Goal: Task Accomplishment & Management: Use online tool/utility

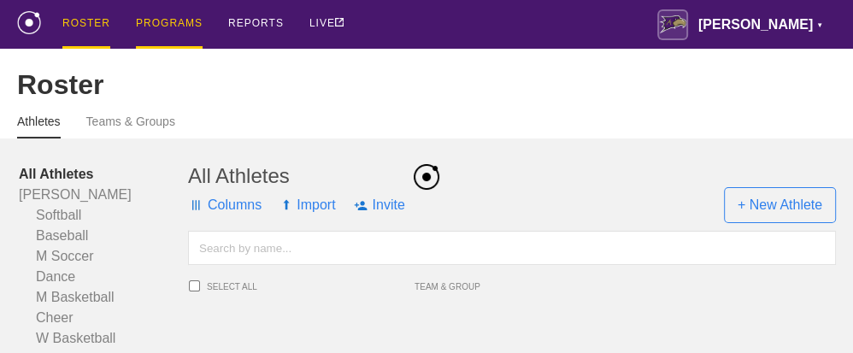
click at [168, 20] on div "PROGRAMS" at bounding box center [169, 24] width 67 height 49
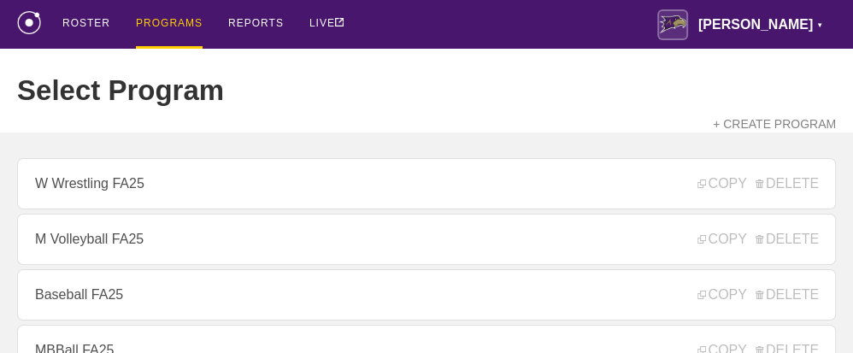
click at [441, 31] on div "ROSTER PROGRAMS REPORTS LIVE Avila ▼ brian.ciolek@avila.edu Settings Logout" at bounding box center [426, 24] width 819 height 49
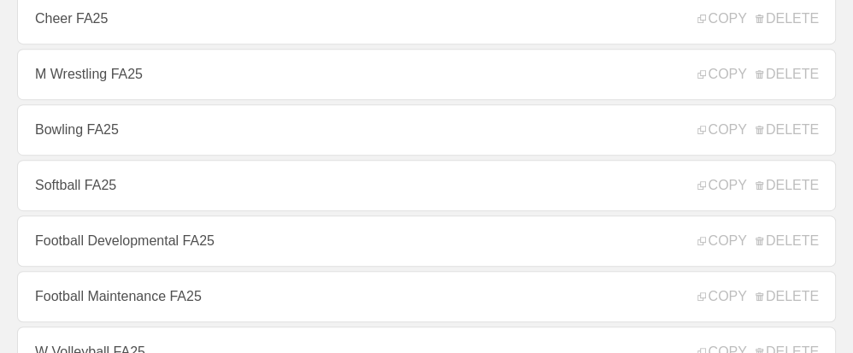
scroll to position [479, 0]
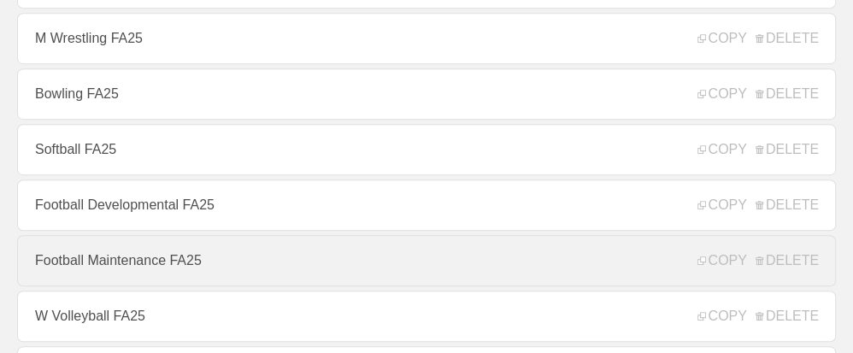
click at [133, 268] on link "Football Maintenance FA25" at bounding box center [426, 260] width 819 height 51
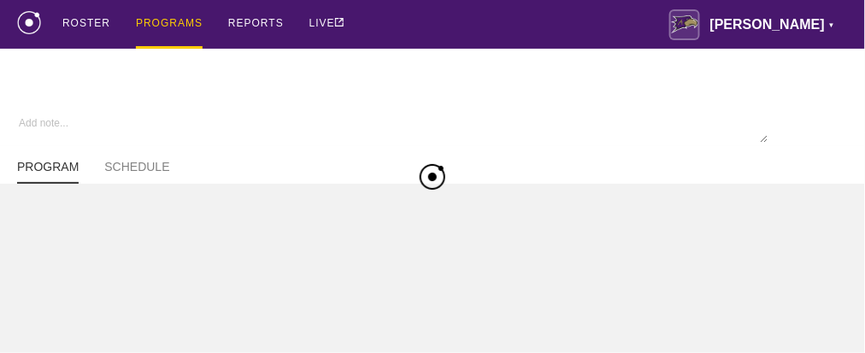
type textarea "x"
type input "Football Maintenance FA25"
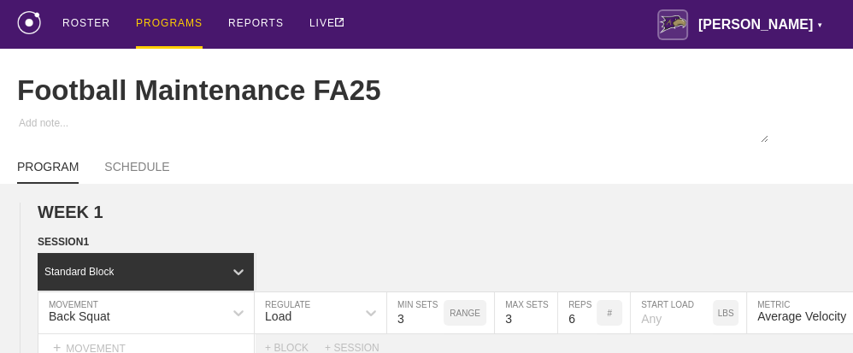
click at [586, 36] on div "ROSTER PROGRAMS REPORTS LIVE Avila ▼ brian.ciolek@avila.edu Settings Logout" at bounding box center [426, 24] width 819 height 49
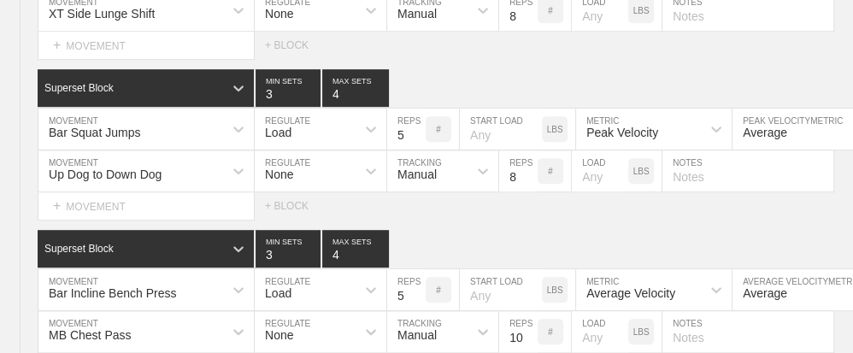
scroll to position [12215, 0]
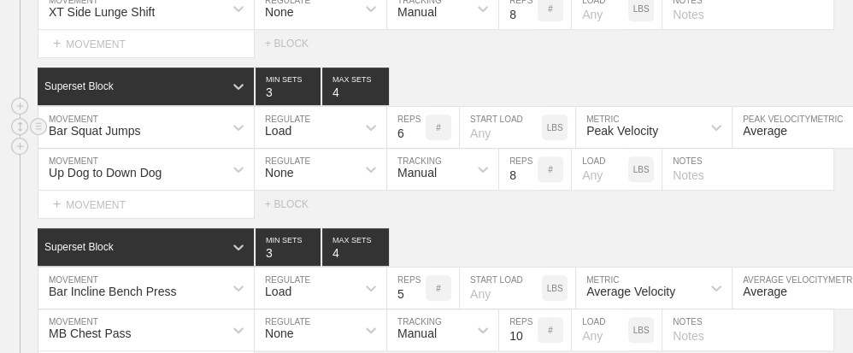
type input "6"
click at [412, 109] on input "6" at bounding box center [406, 127] width 38 height 41
click at [433, 72] on div "Superset Block 3 MIN SETS 4 MAX SETS" at bounding box center [446, 87] width 816 height 38
type input "4"
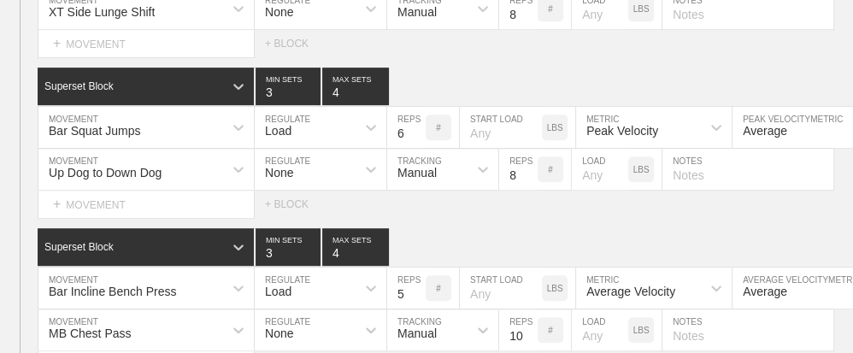
click at [501, 191] on div "Select... MOVEMENT + MOVEMENT + BLOCK" at bounding box center [426, 204] width 853 height 27
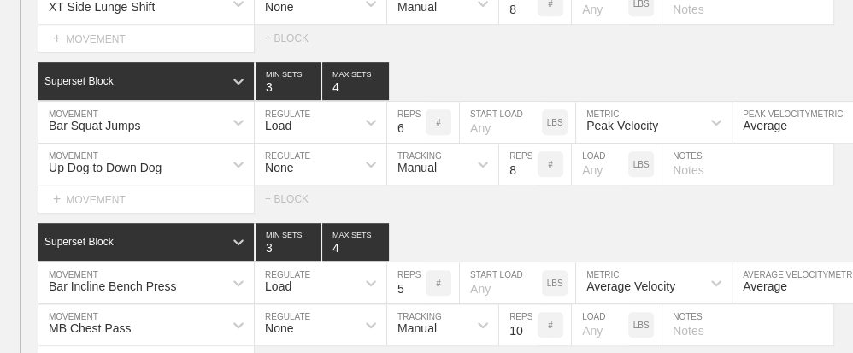
scroll to position [12250, 0]
